Goal: Task Accomplishment & Management: Use online tool/utility

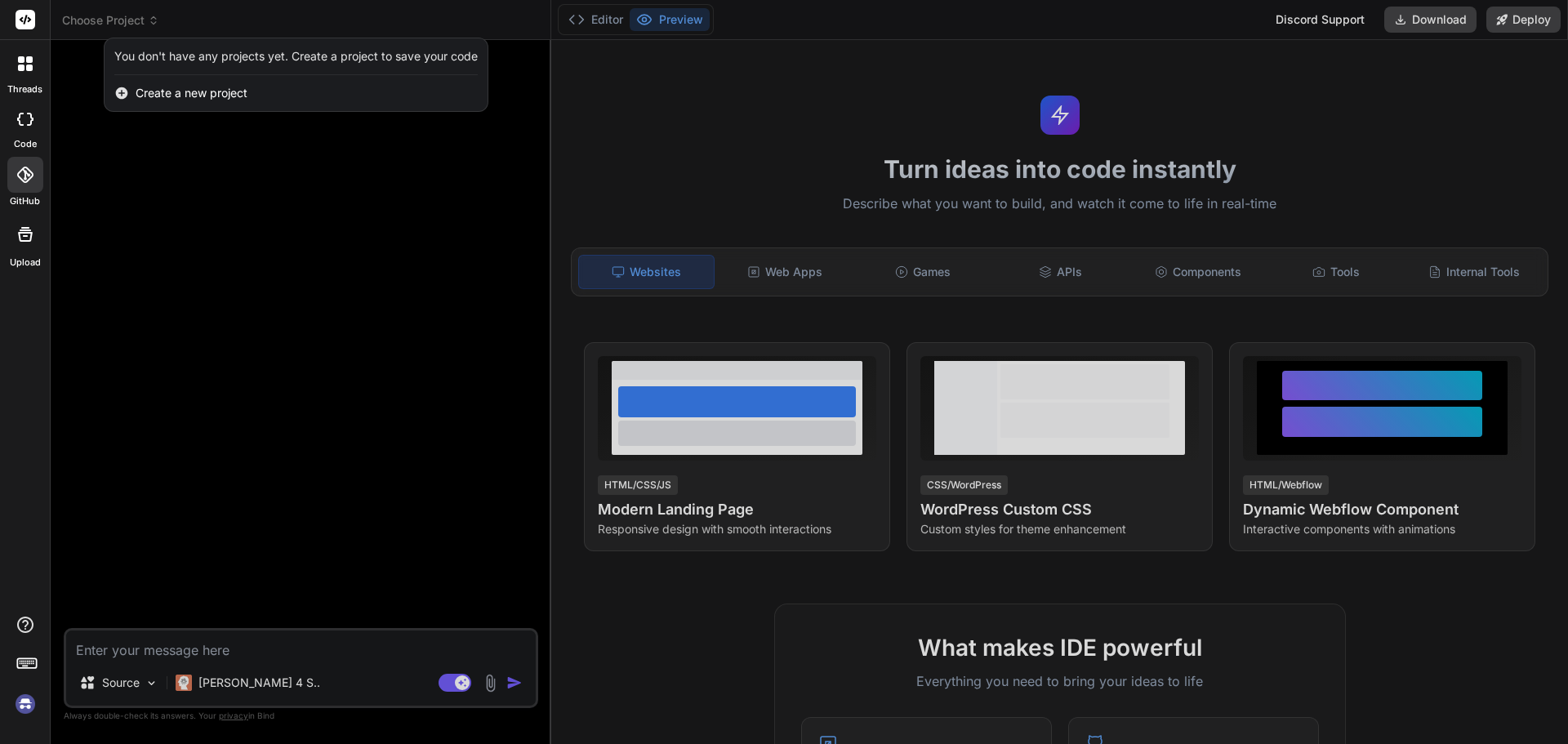
click at [25, 449] on img at bounding box center [25, 703] width 27 height 27
click at [32, 22] on rect at bounding box center [26, 20] width 20 height 20
click at [91, 22] on div at bounding box center [784, 372] width 1568 height 744
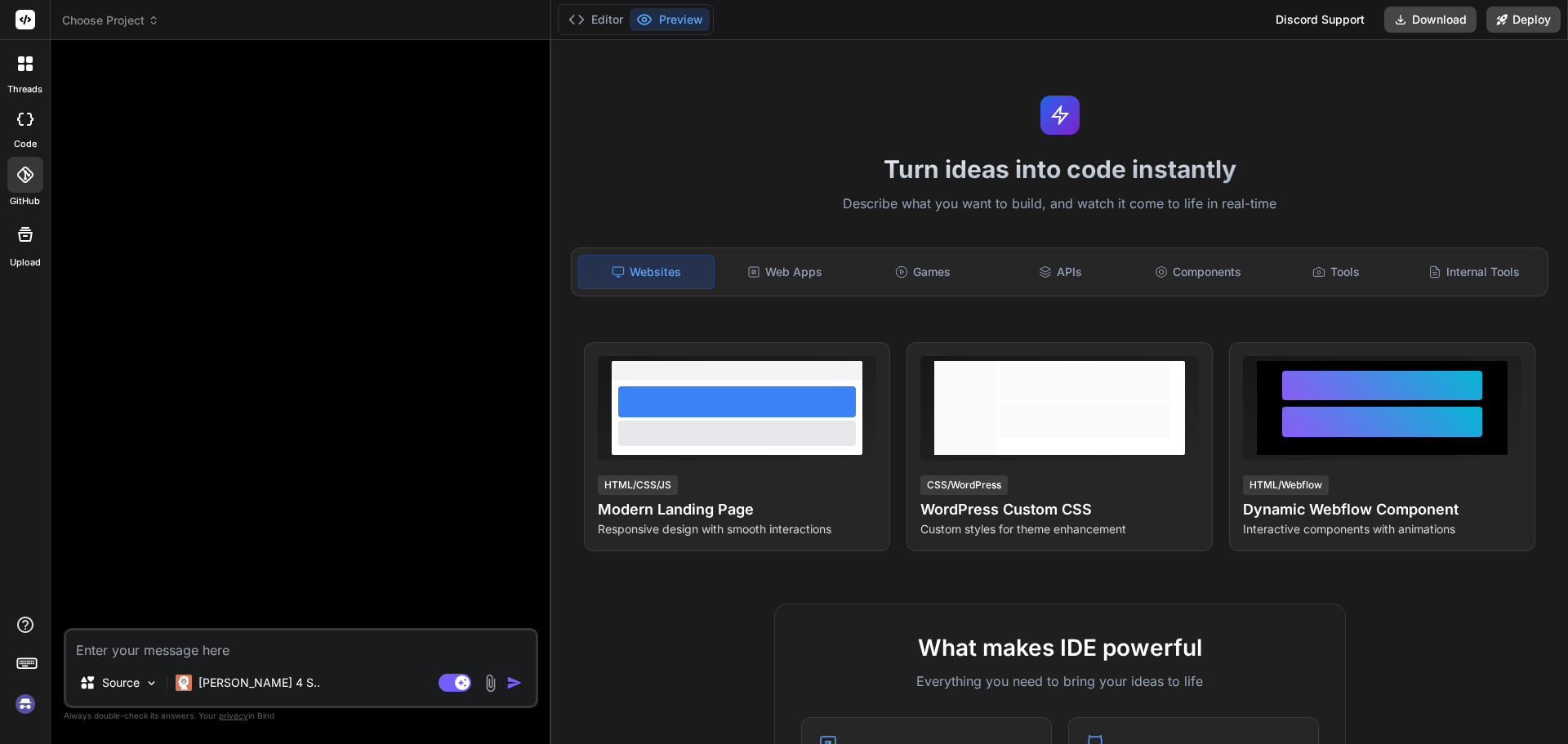
click at [91, 22] on span "Choose Project" at bounding box center [111, 21] width 97 height 17
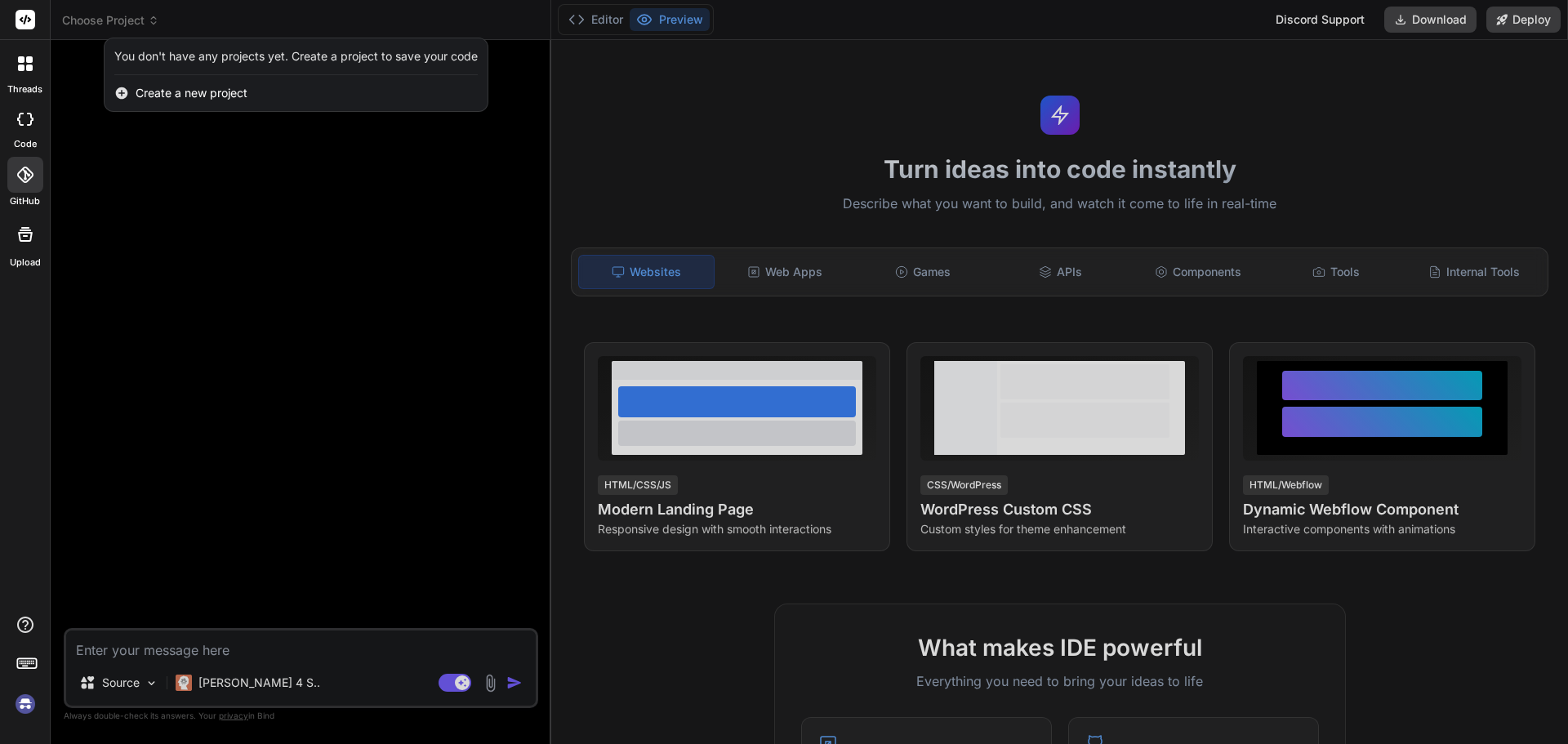
click at [14, 118] on div at bounding box center [25, 119] width 36 height 32
click at [33, 122] on div at bounding box center [25, 119] width 36 height 32
type textarea "x"
click at [33, 71] on div at bounding box center [25, 63] width 34 height 34
